Goal: Task Accomplishment & Management: Manage account settings

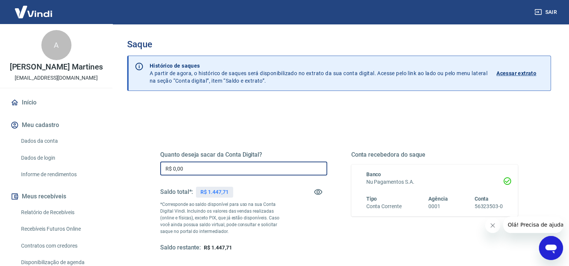
drag, startPoint x: 197, startPoint y: 170, endPoint x: 122, endPoint y: 173, distance: 75.3
click at [131, 170] on div "Quanto deseja sacar da Conta Digital? R$ 0,00 ​ Saldo total*: R$ 1.447,71 *Corr…" at bounding box center [339, 237] width 424 height 269
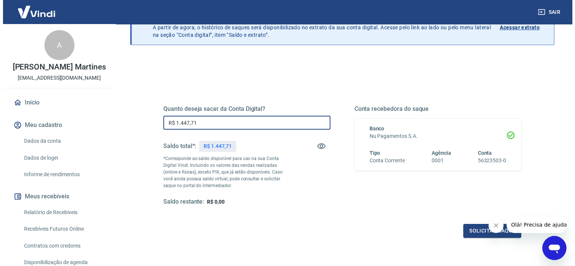
scroll to position [105, 0]
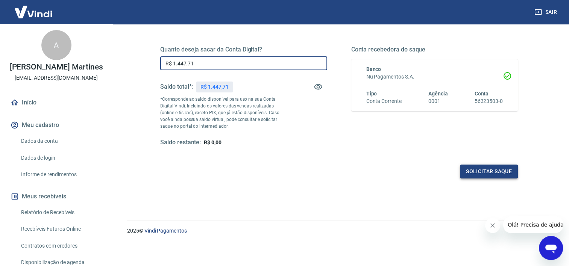
type input "R$ 1.447,71"
click at [493, 165] on button "Solicitar saque" at bounding box center [489, 172] width 58 height 14
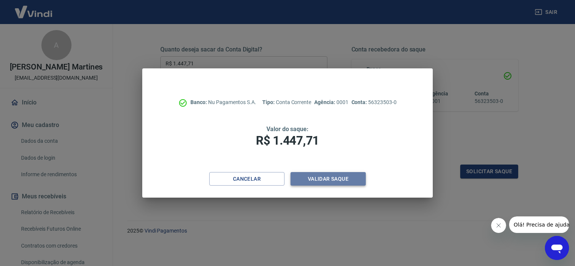
click at [337, 179] on button "Validar saque" at bounding box center [328, 179] width 75 height 14
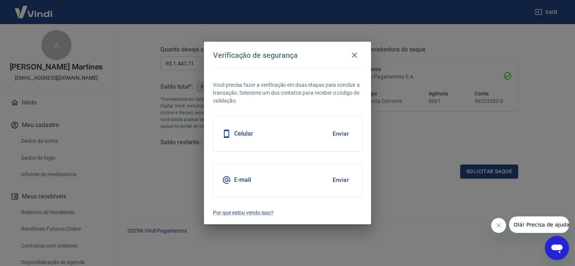
click at [330, 175] on button "Enviar" at bounding box center [341, 180] width 24 height 16
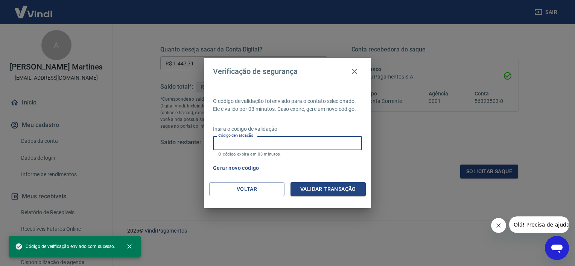
click at [310, 146] on input "Código de validação" at bounding box center [287, 143] width 149 height 14
paste input "150559"
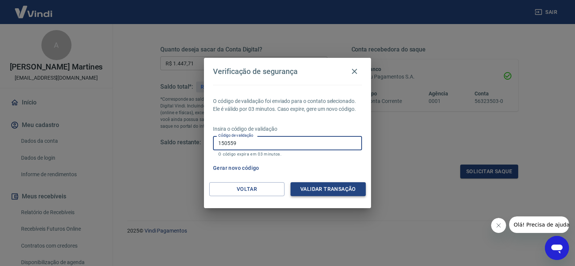
type input "150559"
click at [326, 191] on button "Validar transação" at bounding box center [328, 190] width 75 height 14
